Goal: Information Seeking & Learning: Understand process/instructions

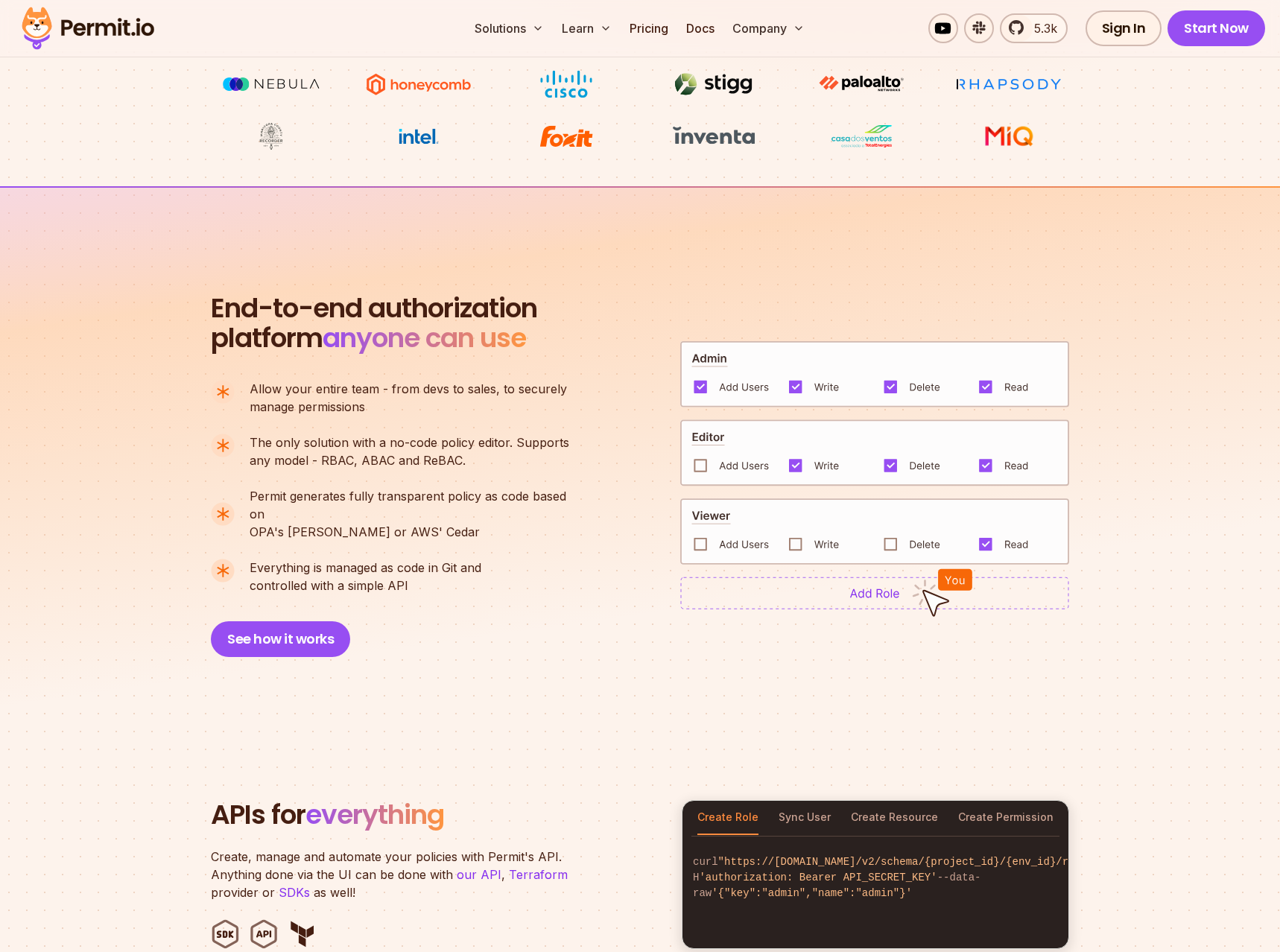
scroll to position [1215, 0]
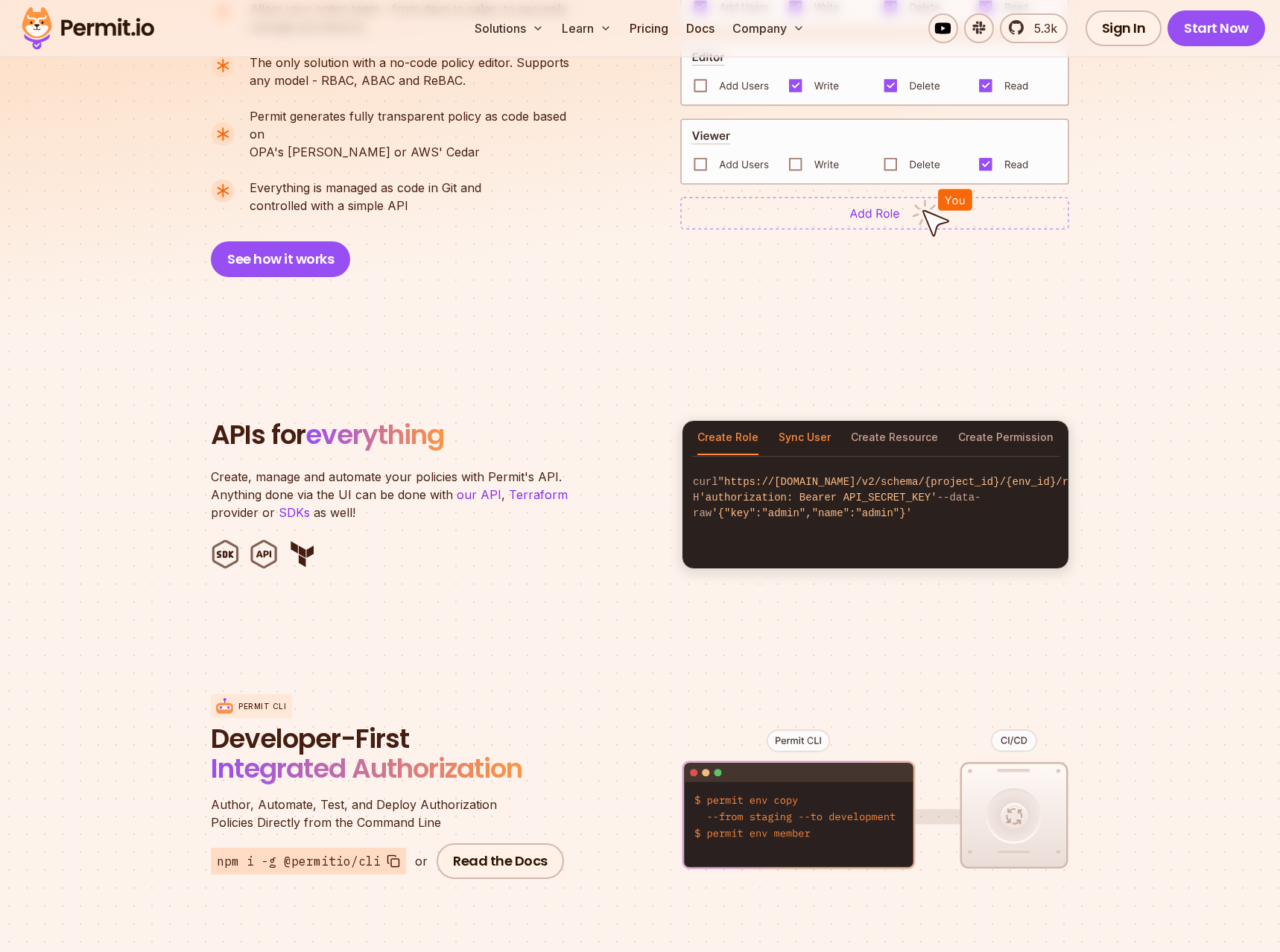
click at [807, 420] on button "Sync User" at bounding box center [804, 437] width 52 height 35
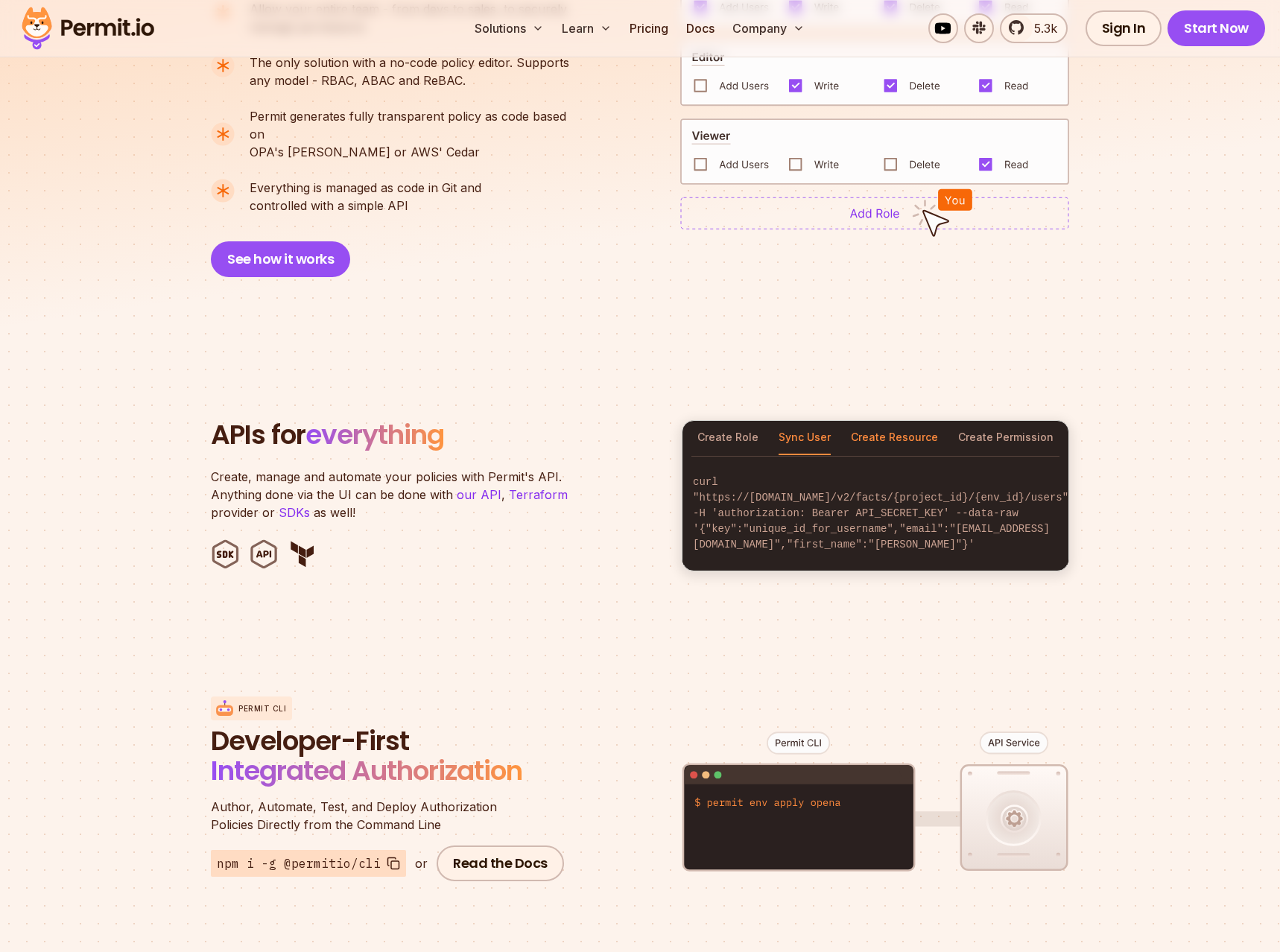
click at [896, 420] on button "Create Resource" at bounding box center [895, 437] width 87 height 35
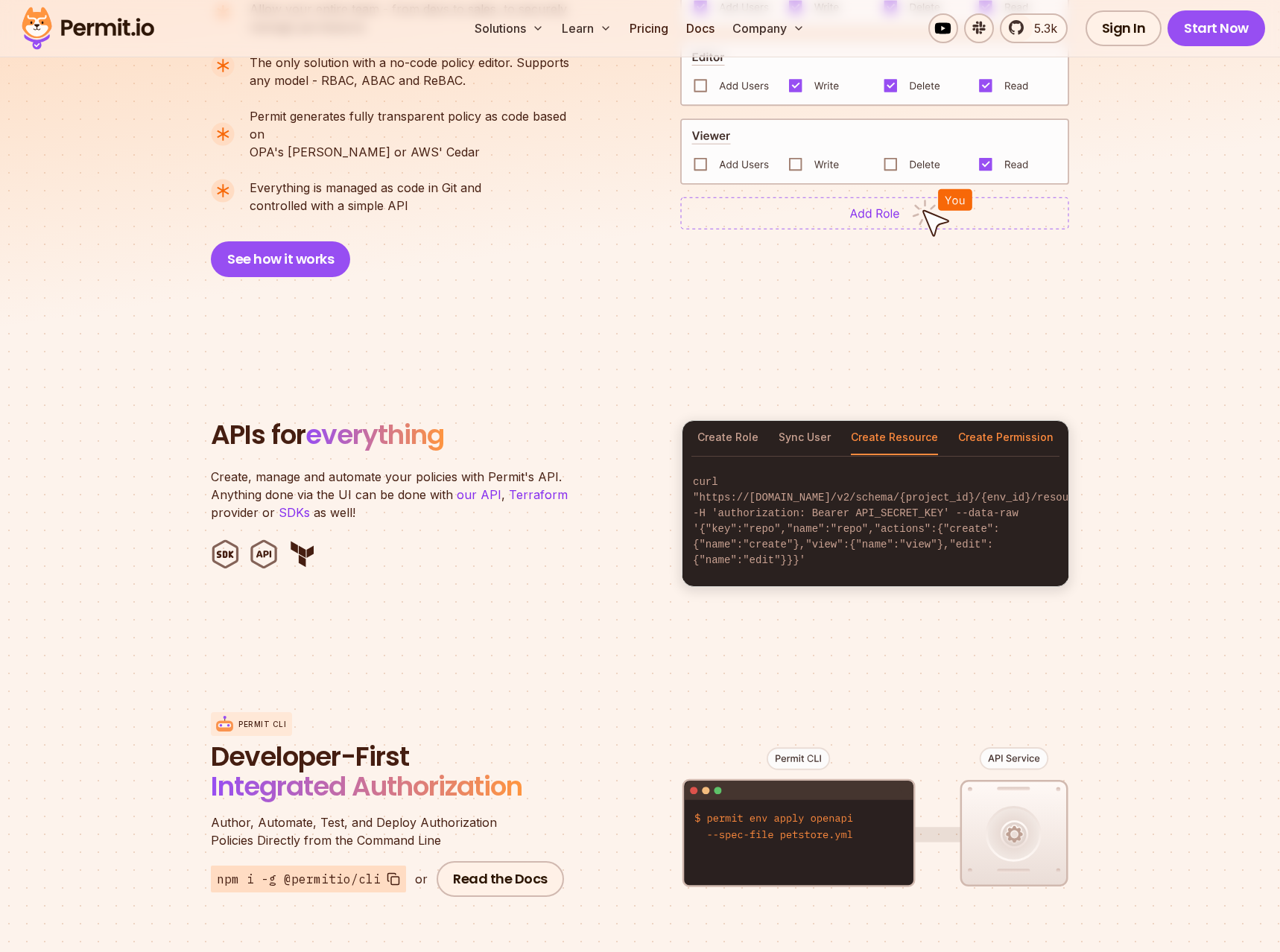
click at [995, 429] on button "Create Permission" at bounding box center [1005, 437] width 95 height 35
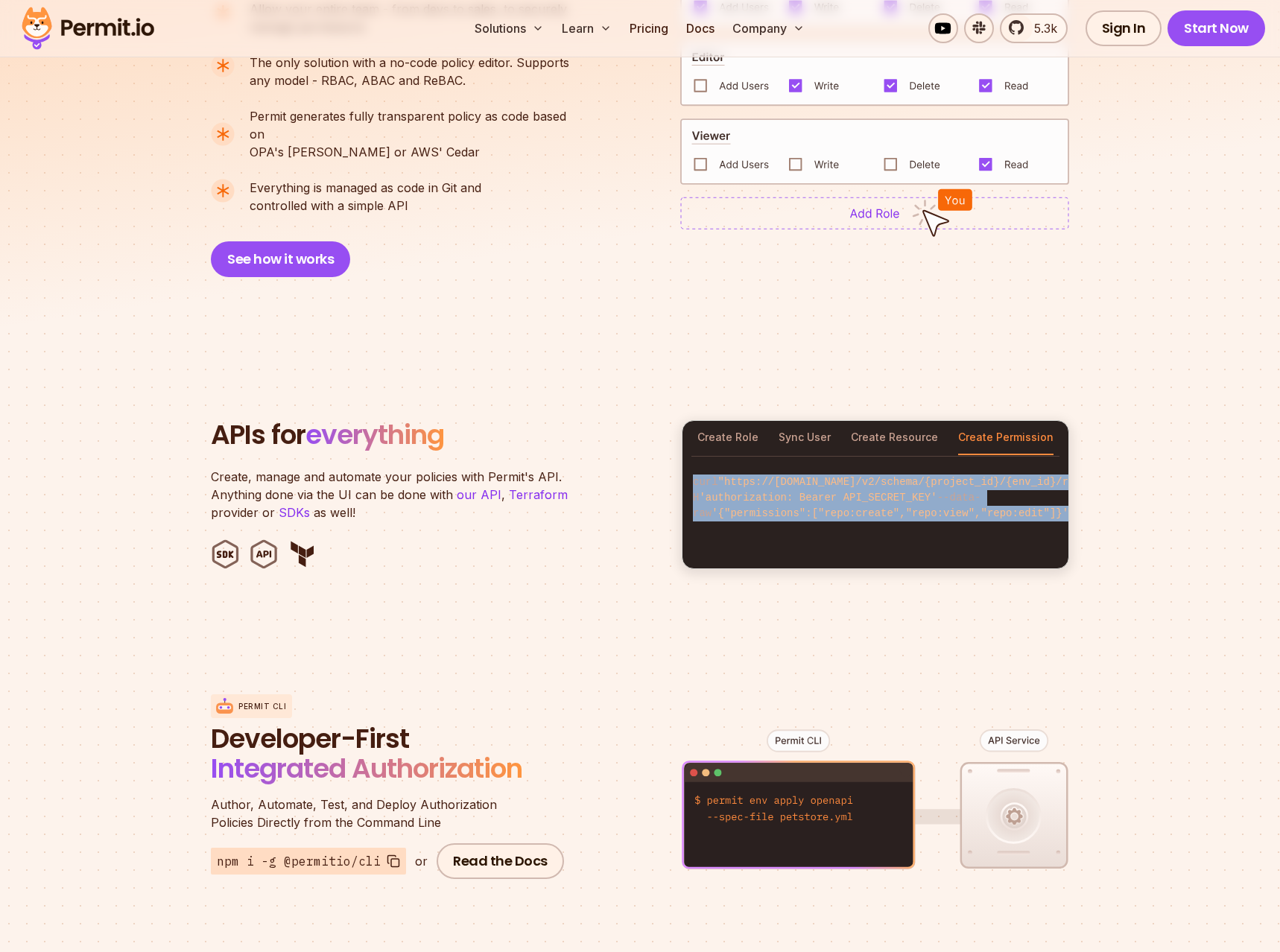
drag, startPoint x: 1014, startPoint y: 512, endPoint x: 688, endPoint y: 461, distance: 330.0
click at [688, 463] on code "curl "https://[DOMAIN_NAME]/v2/schema/{project_id}/{env_id}/roles/admin/permiss…" at bounding box center [875, 498] width 386 height 71
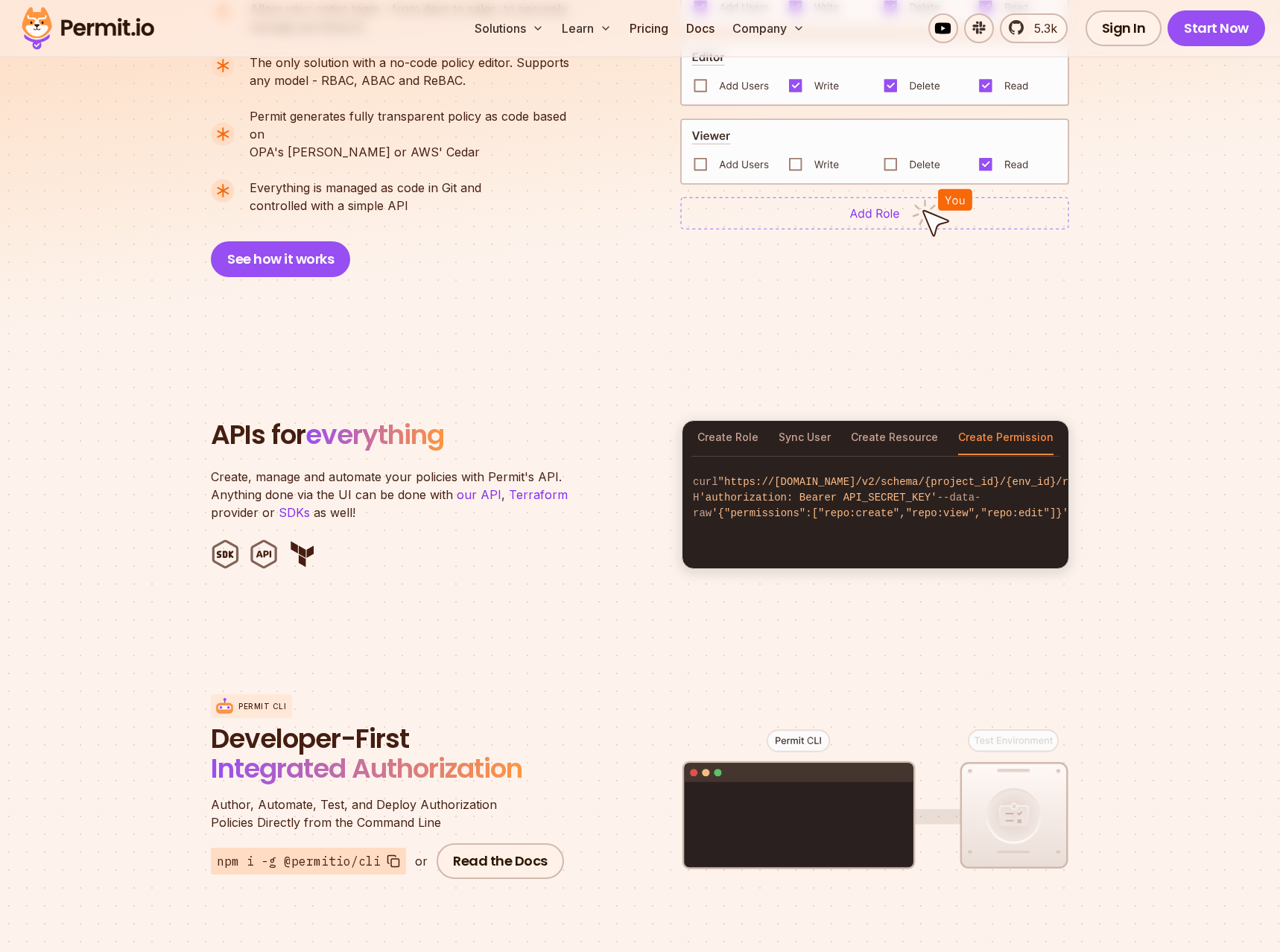
click at [688, 463] on code "curl "https://[DOMAIN_NAME]/v2/schema/{project_id}/{env_id}/roles/admin/permiss…" at bounding box center [875, 498] width 386 height 71
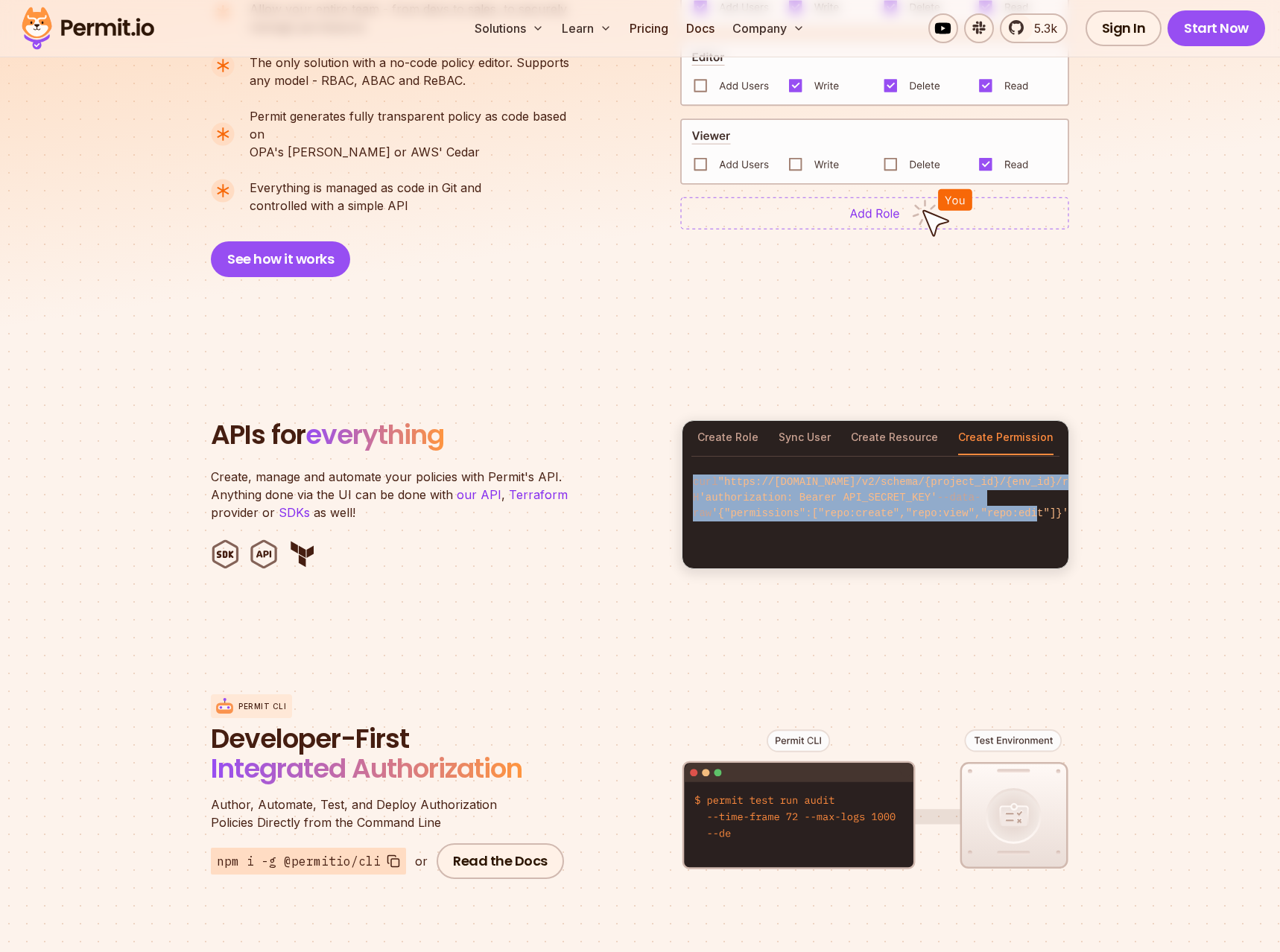
drag, startPoint x: 688, startPoint y: 461, endPoint x: 988, endPoint y: 534, distance: 308.8
click at [988, 533] on code "curl "https://[DOMAIN_NAME]/v2/schema/{project_id}/{env_id}/roles/admin/permiss…" at bounding box center [875, 498] width 386 height 71
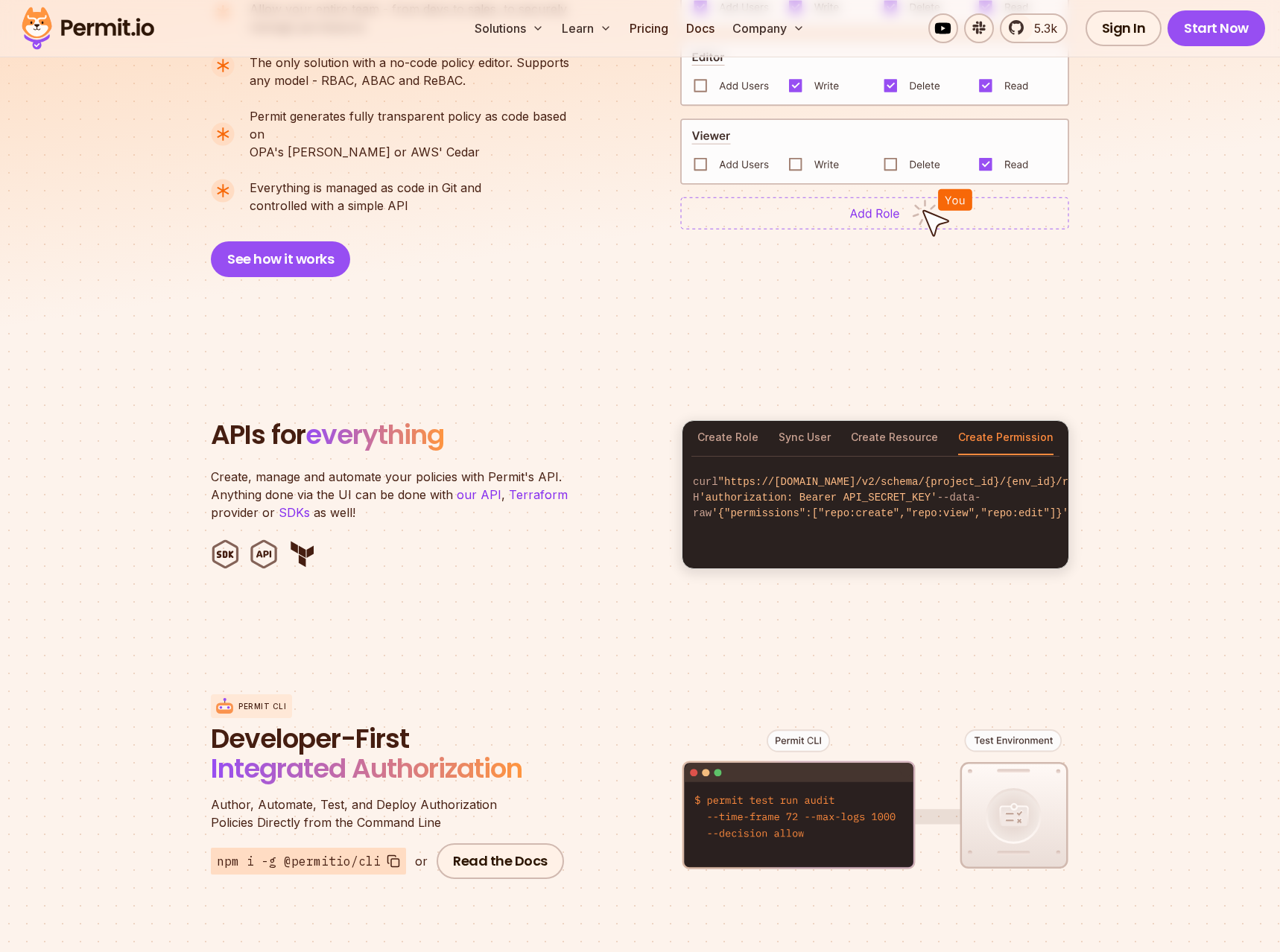
click at [988, 534] on div "curl "https://[DOMAIN_NAME]/v2/schema/{project_id}/{env_id}/roles" -H 'authoriz…" at bounding box center [875, 512] width 386 height 112
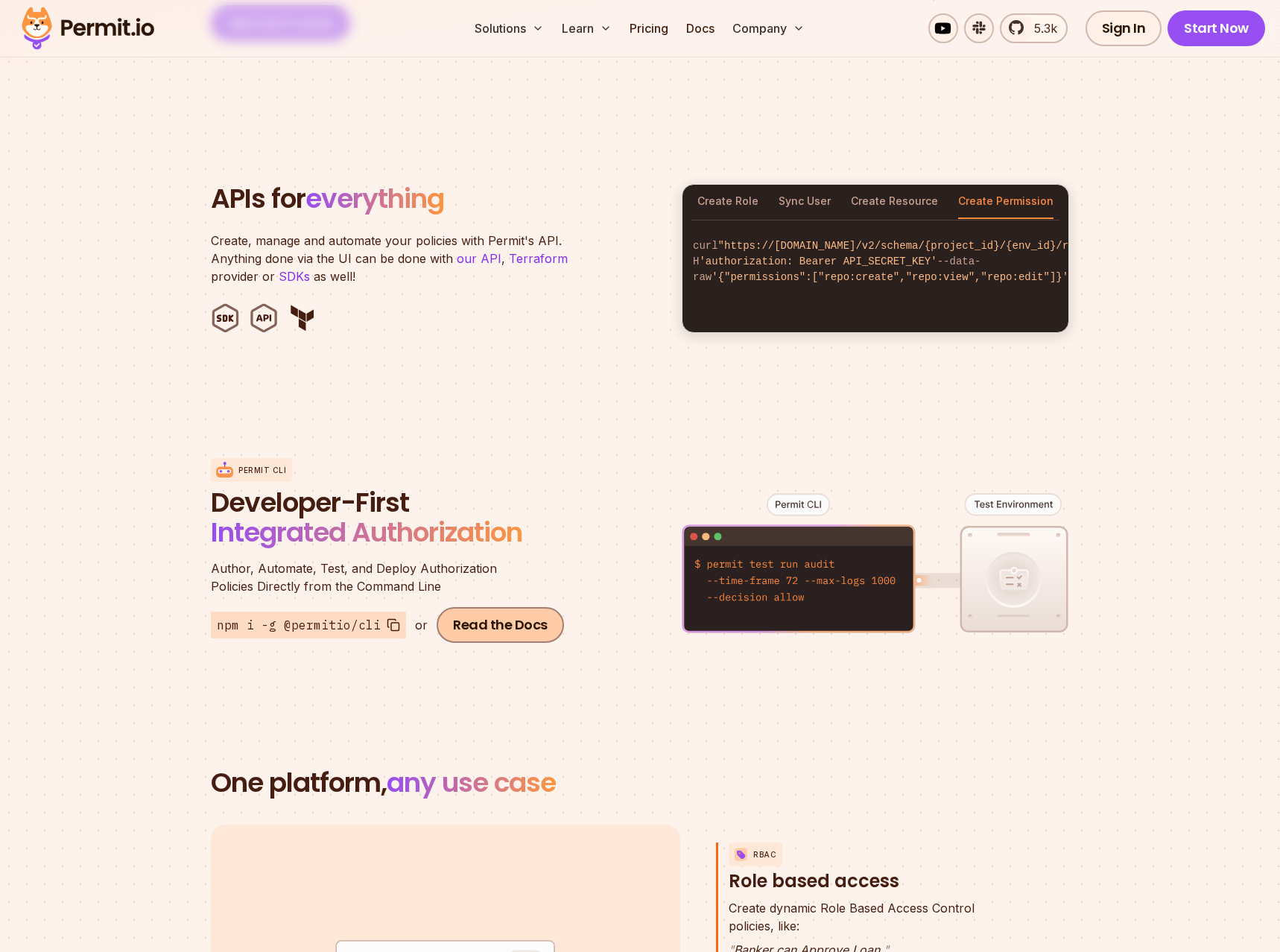
scroll to position [1519, 0]
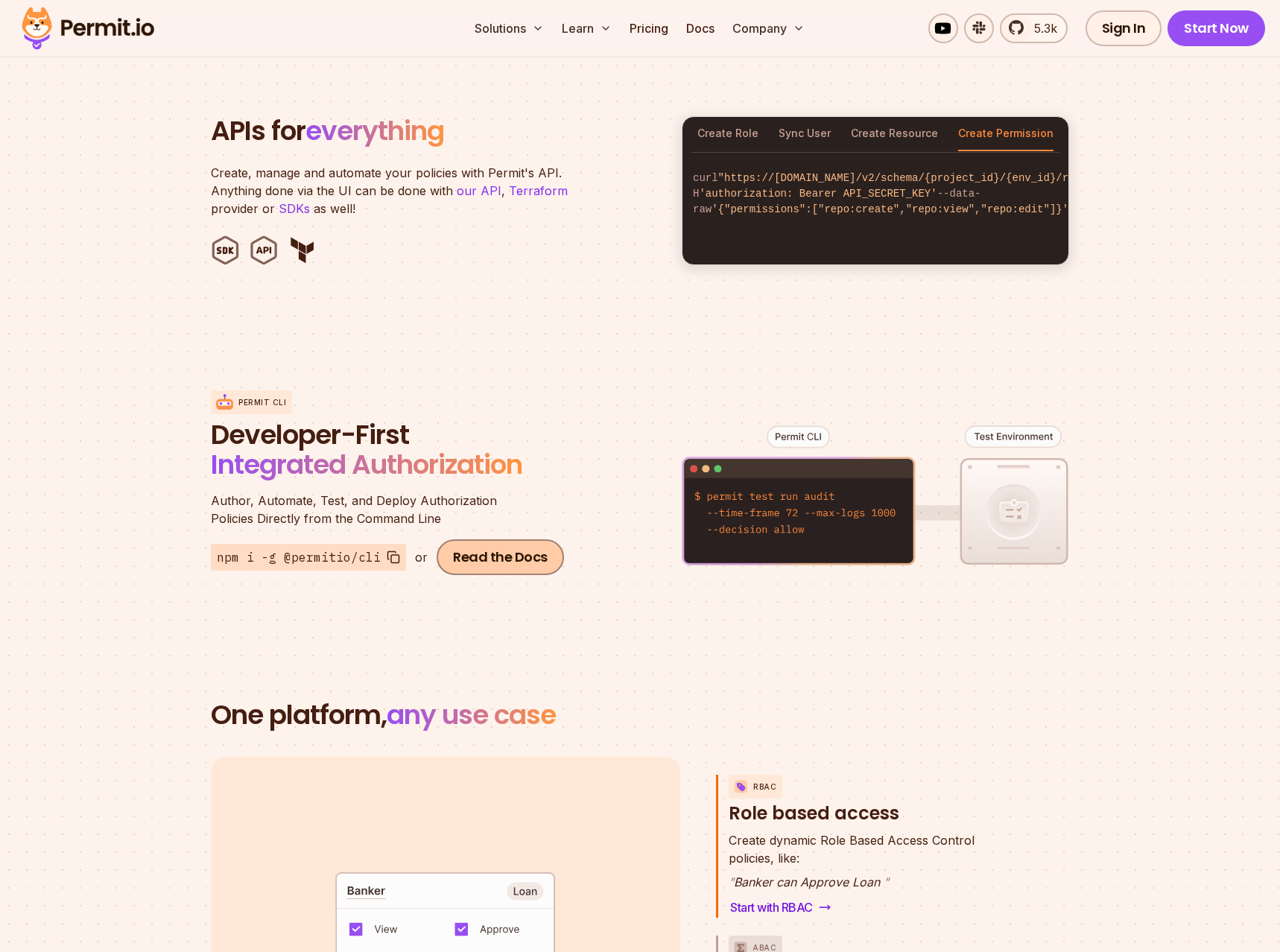
click at [486, 539] on link "Read the Docs" at bounding box center [500, 557] width 127 height 36
